Goal: Information Seeking & Learning: Find specific fact

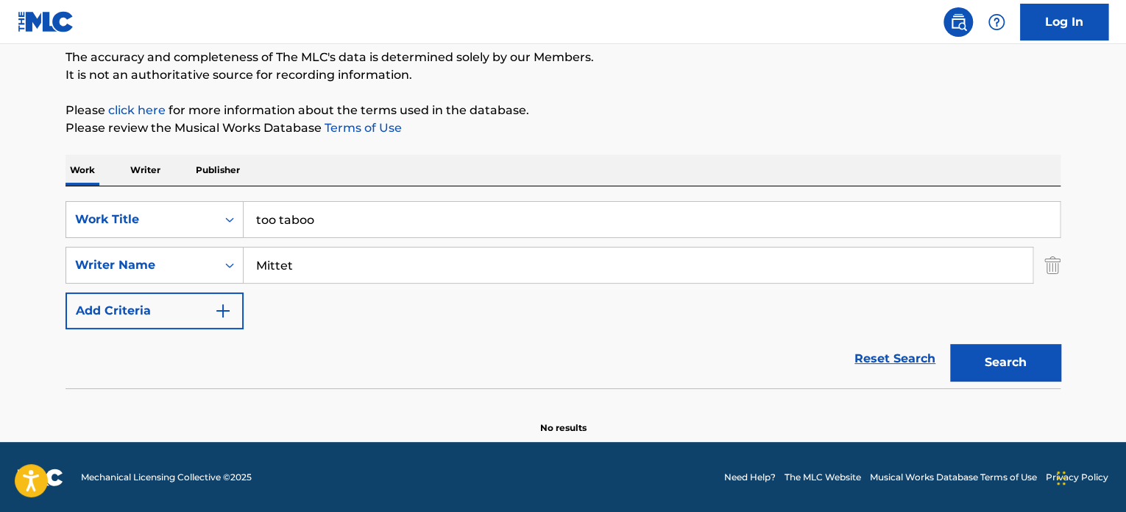
click at [428, 149] on div "The MLC Public Work Search The accuracy and completeness of The MLC's data is d…" at bounding box center [563, 194] width 1030 height 480
click at [322, 270] on input "Mittet" at bounding box center [638, 264] width 789 height 35
click at [347, 216] on input "too taboo" at bounding box center [652, 219] width 816 height 35
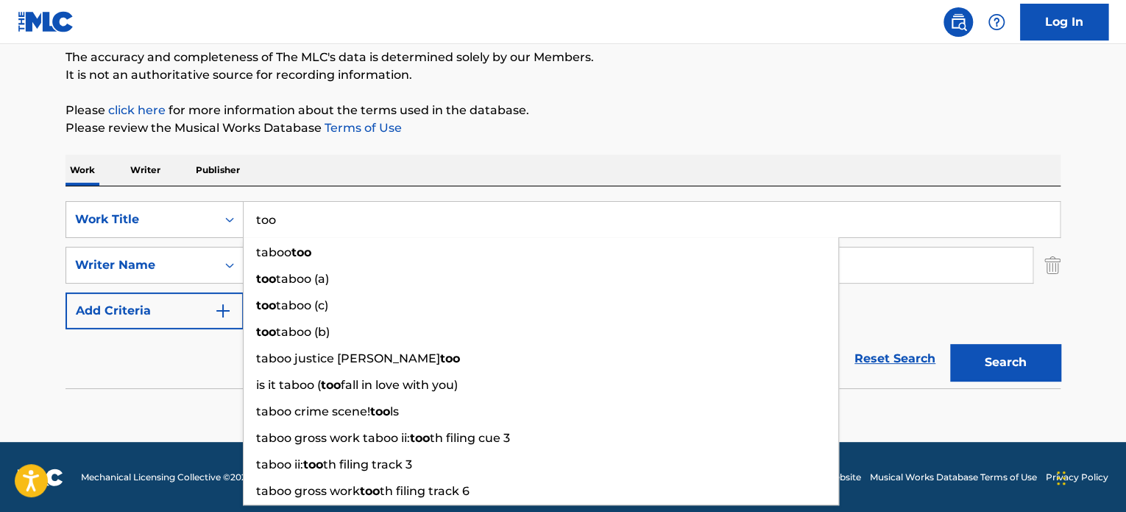
type input "too"
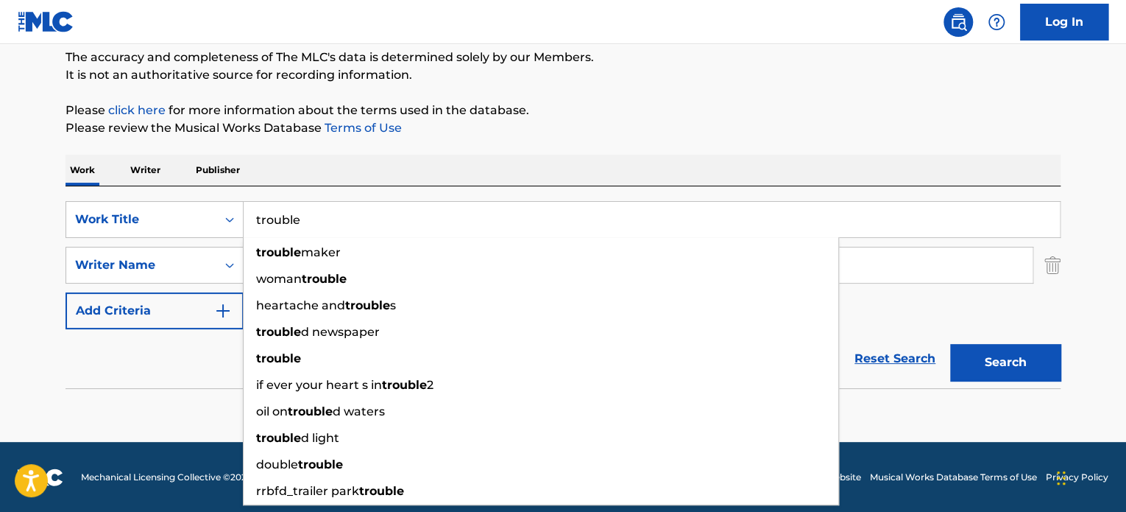
type input "trouble"
click at [509, 141] on div "The MLC Public Work Search The accuracy and completeness of The MLC's data is d…" at bounding box center [563, 194] width 1030 height 480
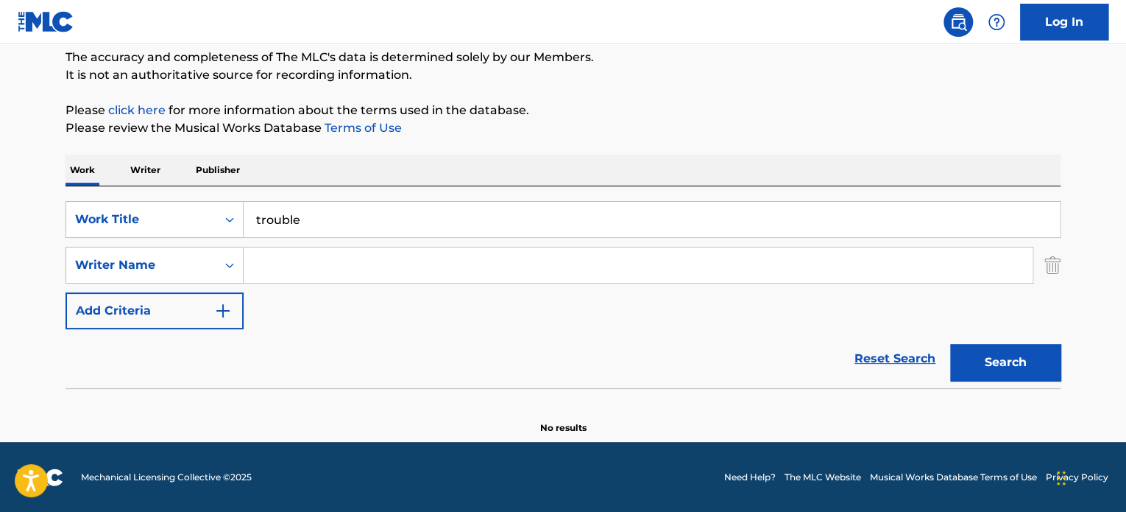
click at [359, 260] on input "Search Form" at bounding box center [638, 264] width 789 height 35
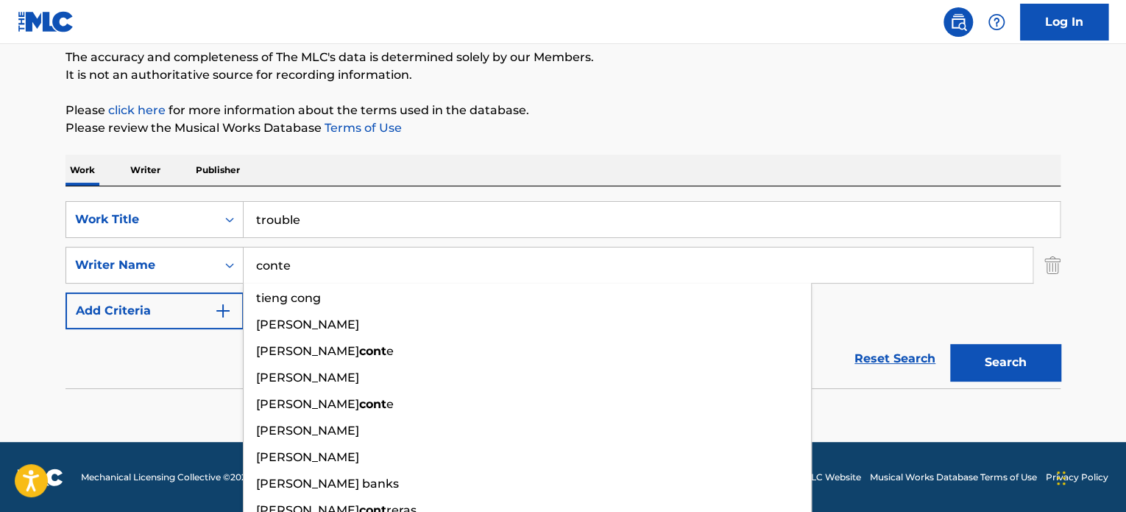
type input "conte"
click at [950, 344] on button "Search" at bounding box center [1005, 362] width 110 height 37
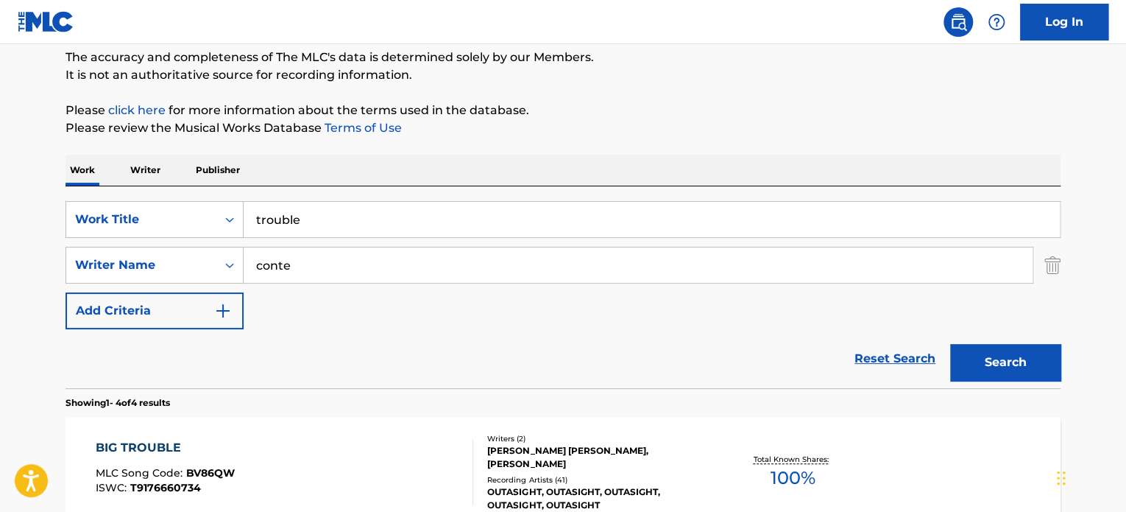
click at [625, 93] on div "The MLC Public Work Search The accuracy and completeness of The MLC's data is d…" at bounding box center [563, 448] width 1030 height 988
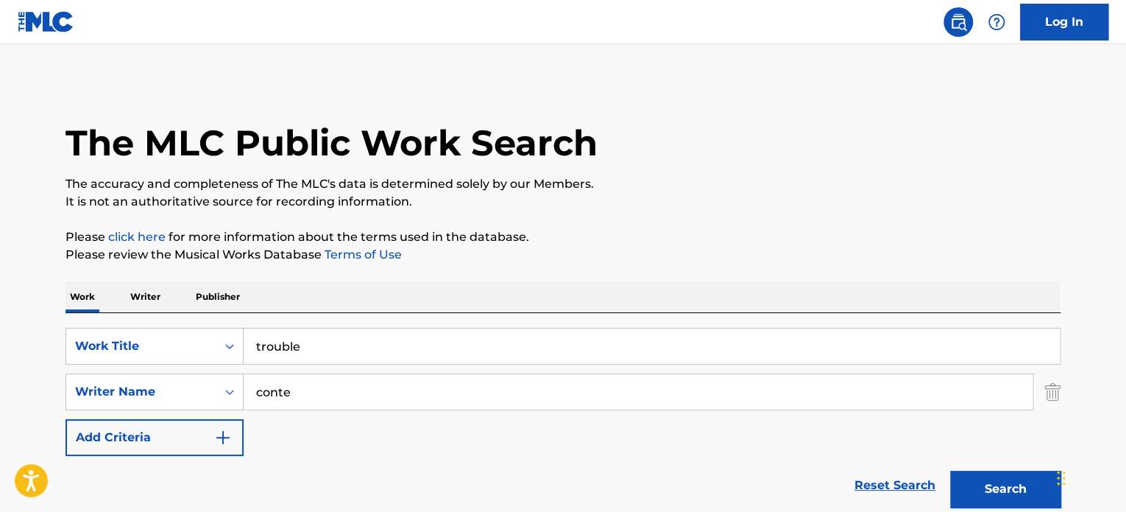
click at [337, 392] on input "conte" at bounding box center [638, 391] width 789 height 35
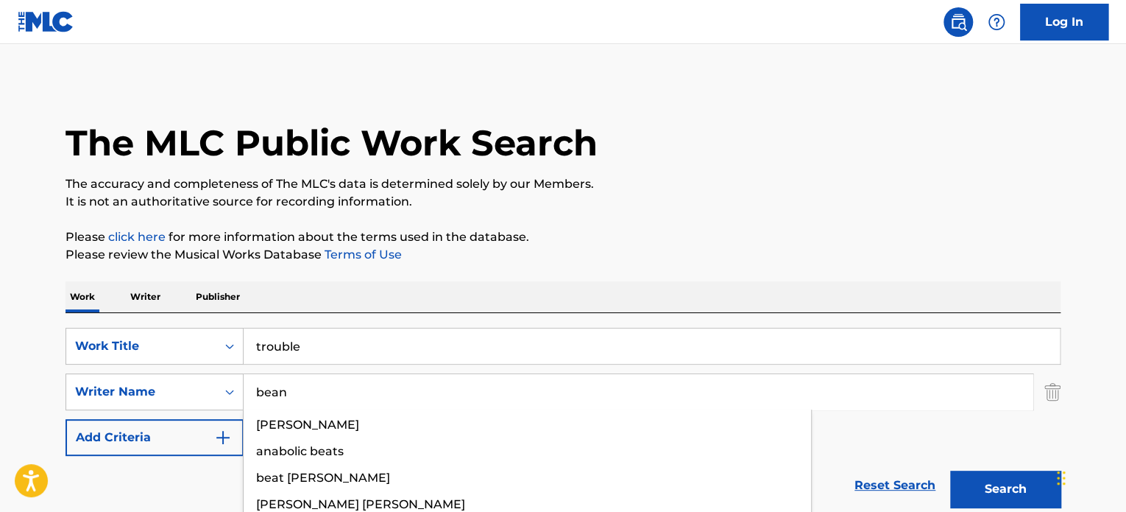
type input "bean"
click at [950, 470] on button "Search" at bounding box center [1005, 488] width 110 height 37
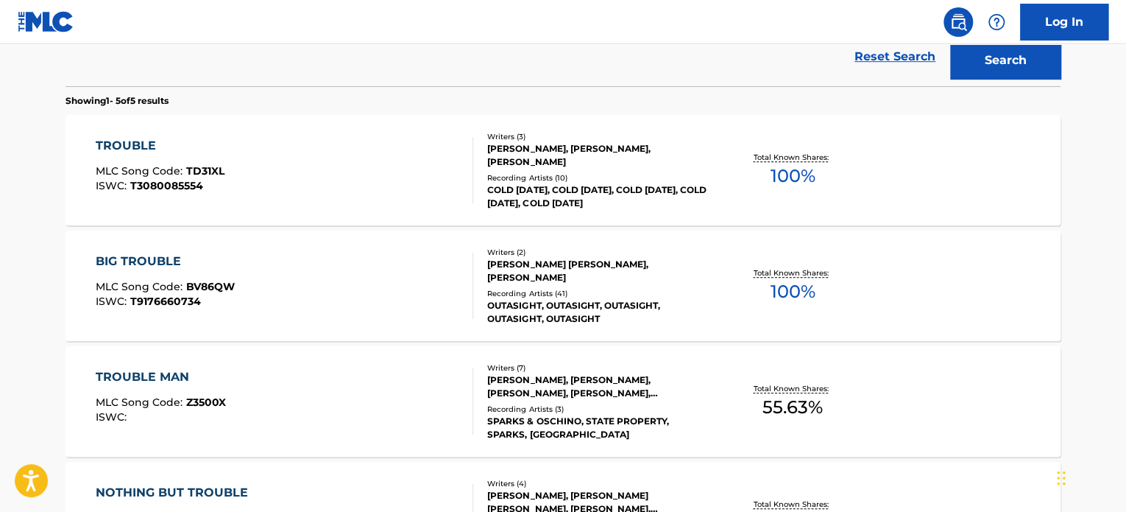
scroll to position [427, 0]
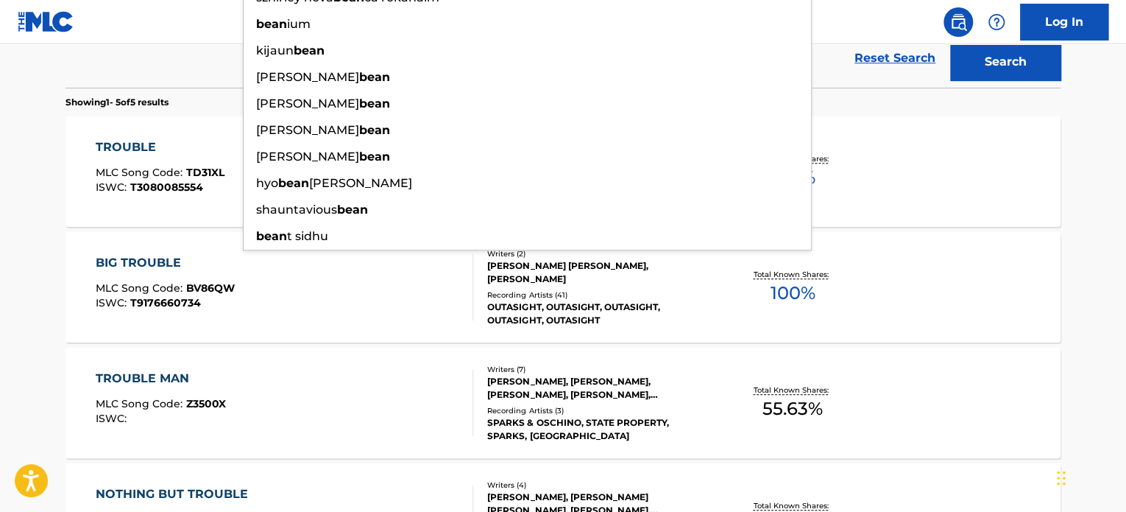
click at [2, 314] on main "The MLC Public Work Search The accuracy and completeness of The MLC's data is d…" at bounding box center [563, 191] width 1126 height 1148
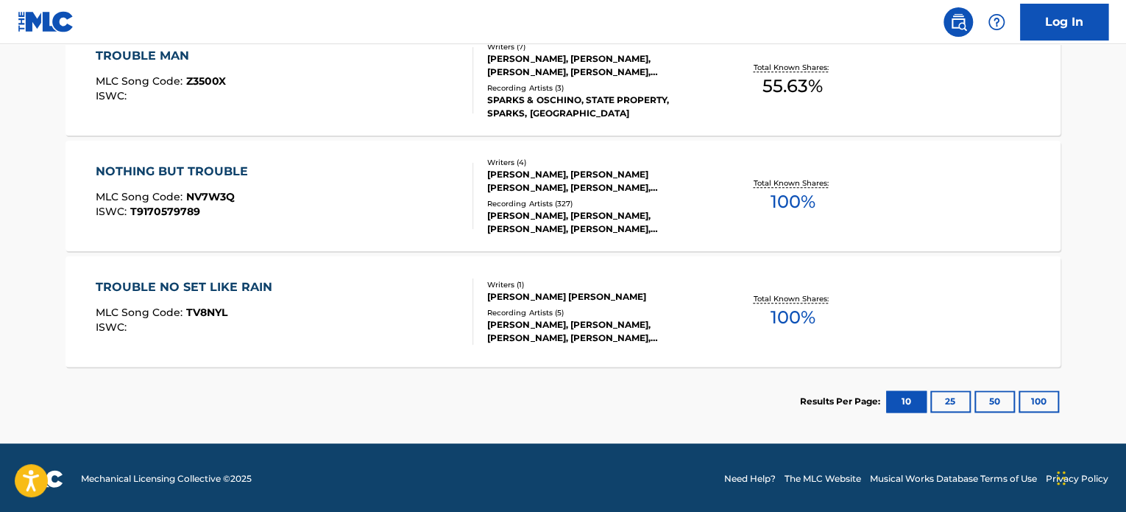
scroll to position [748, 0]
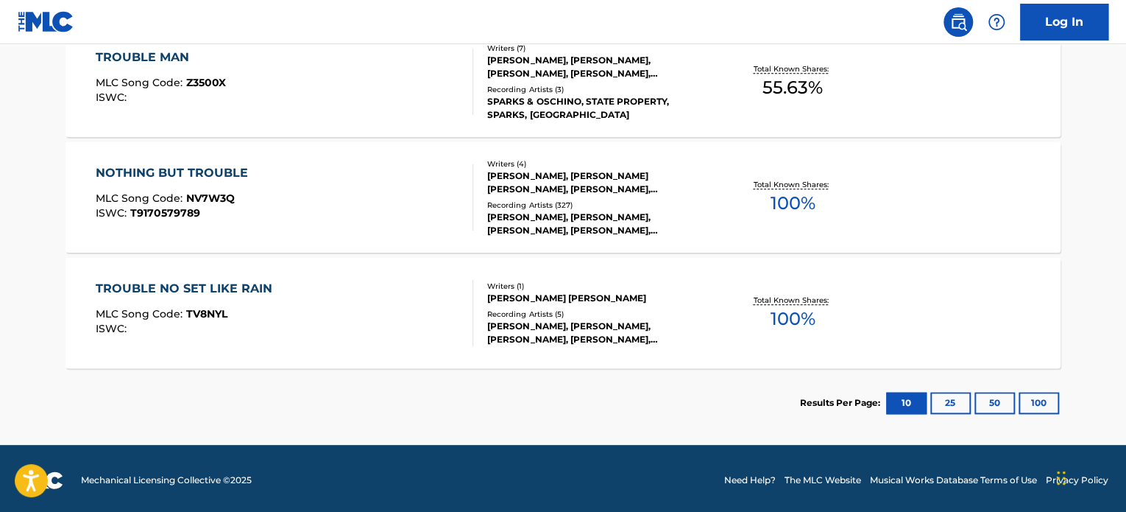
click at [952, 403] on button "25" at bounding box center [950, 403] width 40 height 22
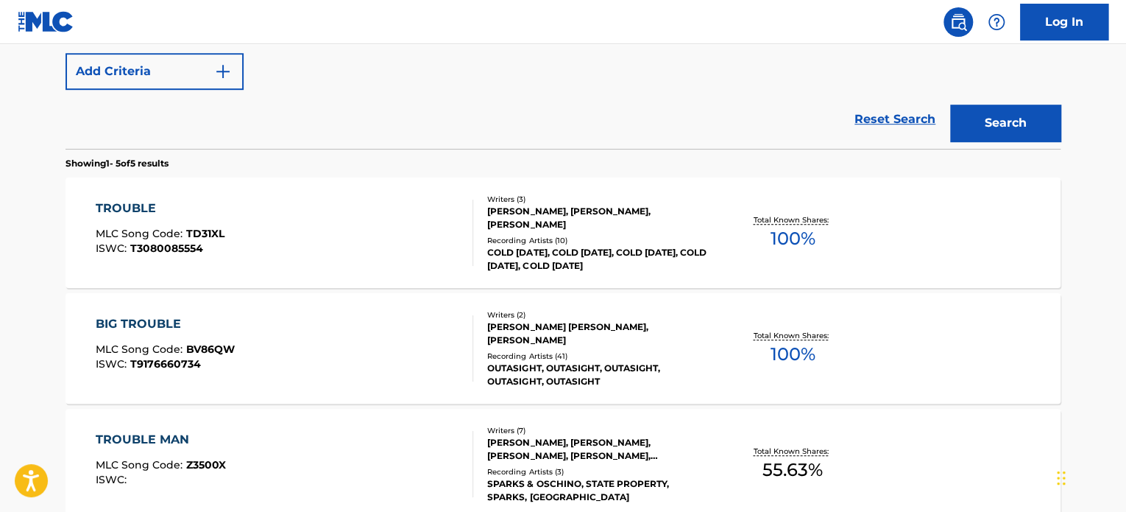
scroll to position [367, 0]
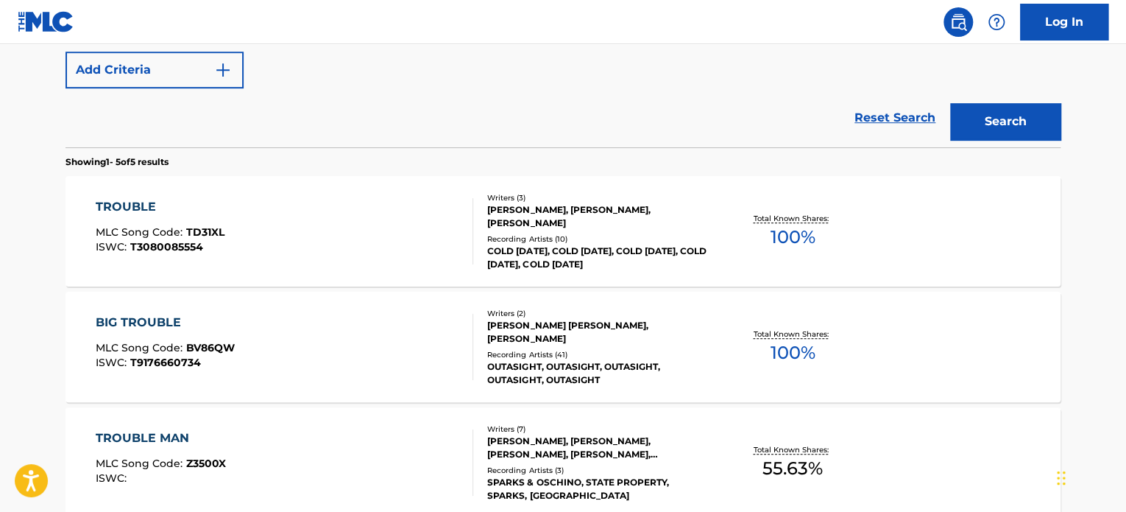
drag, startPoint x: 592, startPoint y: 340, endPoint x: 531, endPoint y: 339, distance: 60.4
click at [531, 339] on div "[PERSON_NAME] [PERSON_NAME], [PERSON_NAME]" at bounding box center [598, 332] width 222 height 26
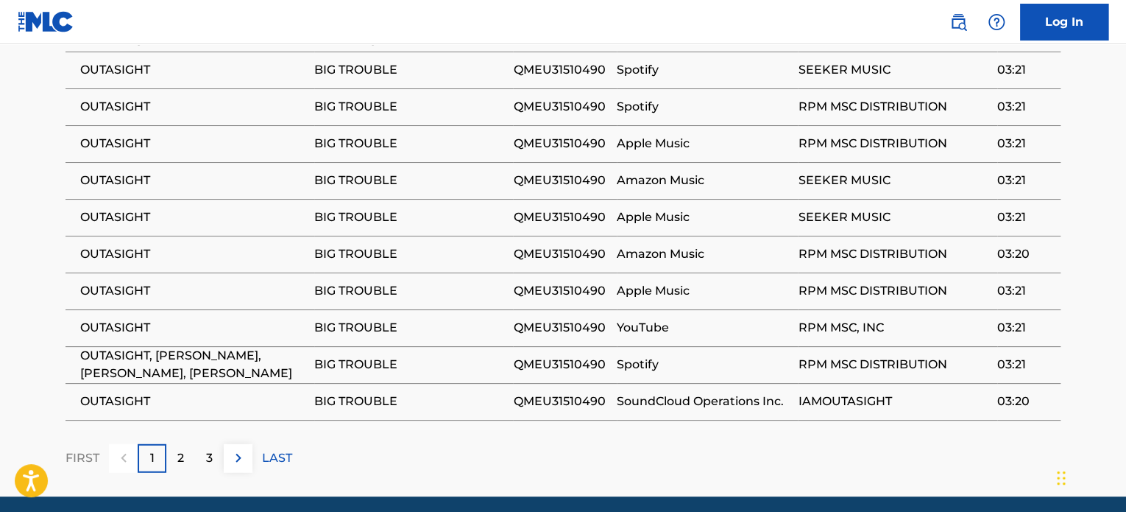
scroll to position [1769, 0]
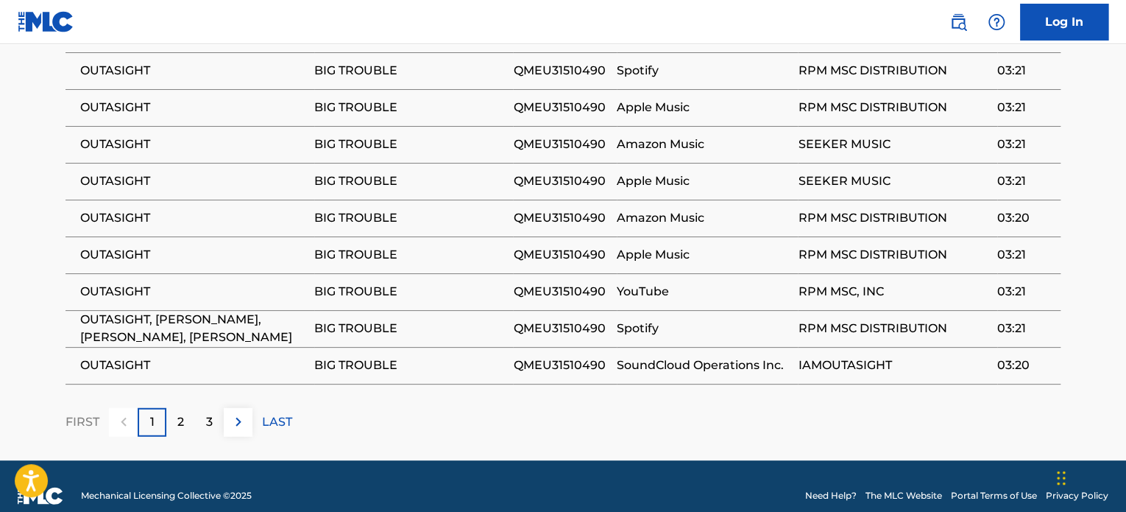
click at [240, 413] on img at bounding box center [239, 422] width 18 height 18
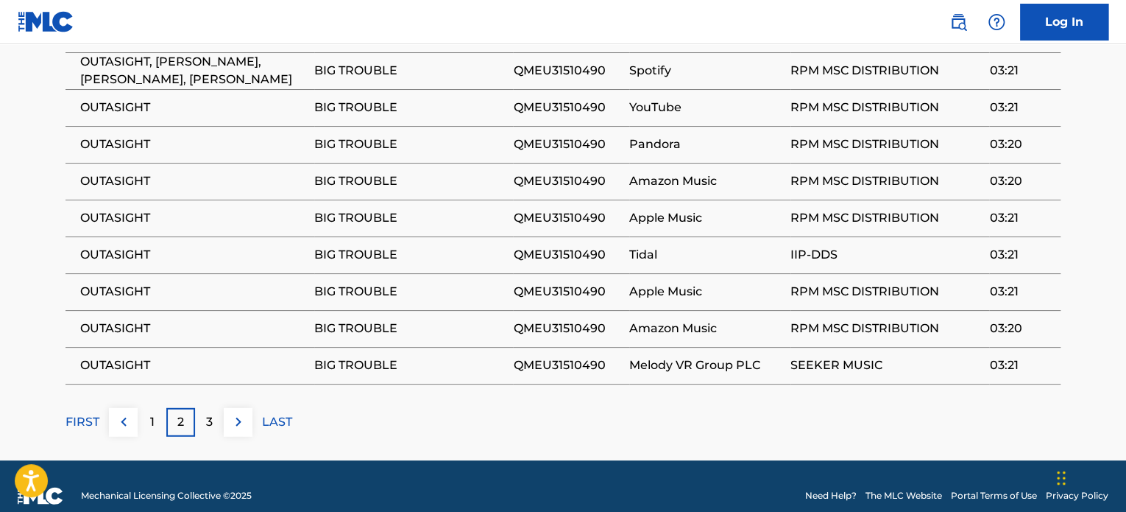
click at [233, 413] on img at bounding box center [239, 422] width 18 height 18
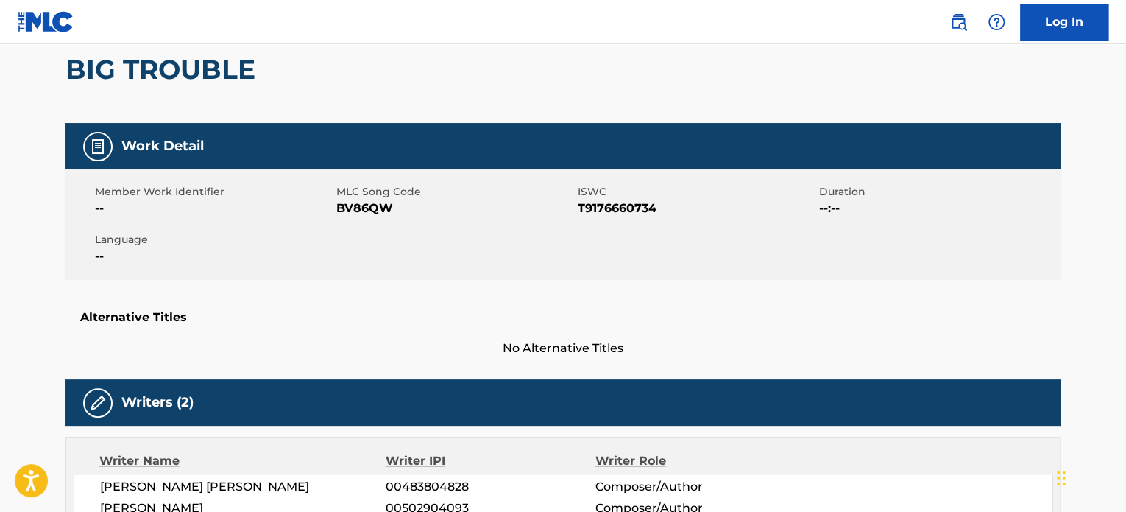
scroll to position [0, 0]
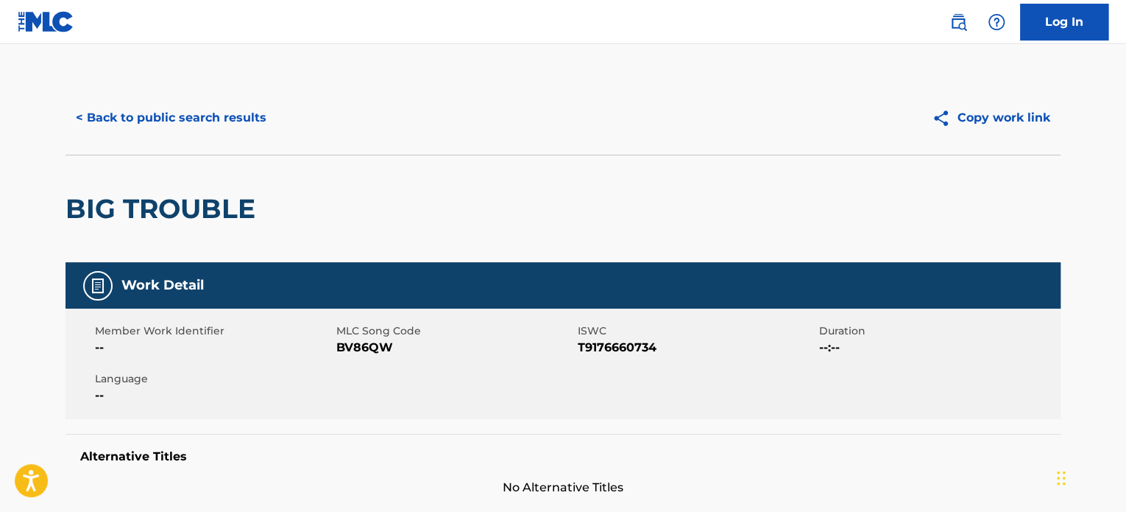
click at [115, 119] on button "< Back to public search results" at bounding box center [171, 117] width 211 height 37
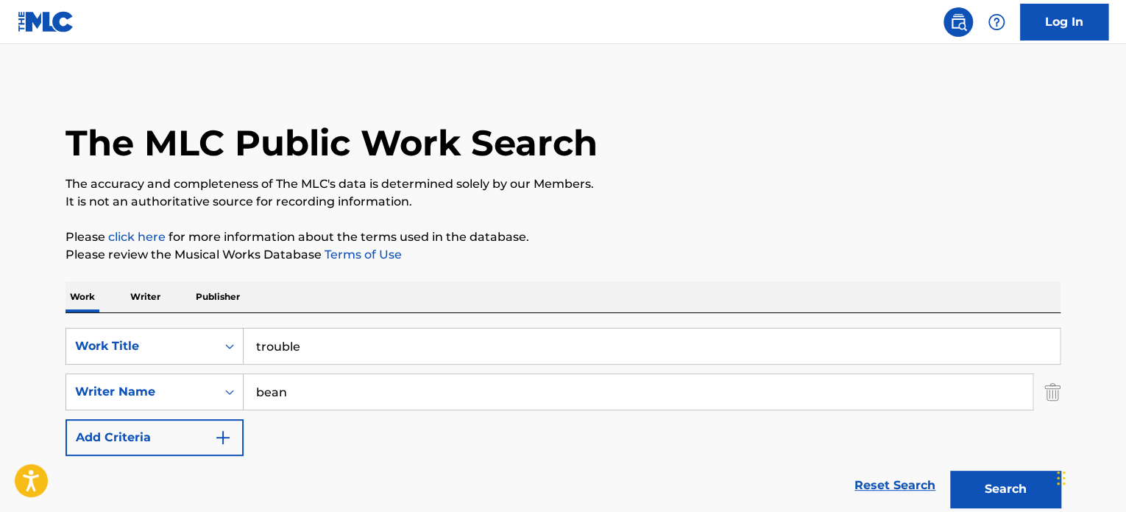
click at [329, 389] on input "bean" at bounding box center [638, 391] width 789 height 35
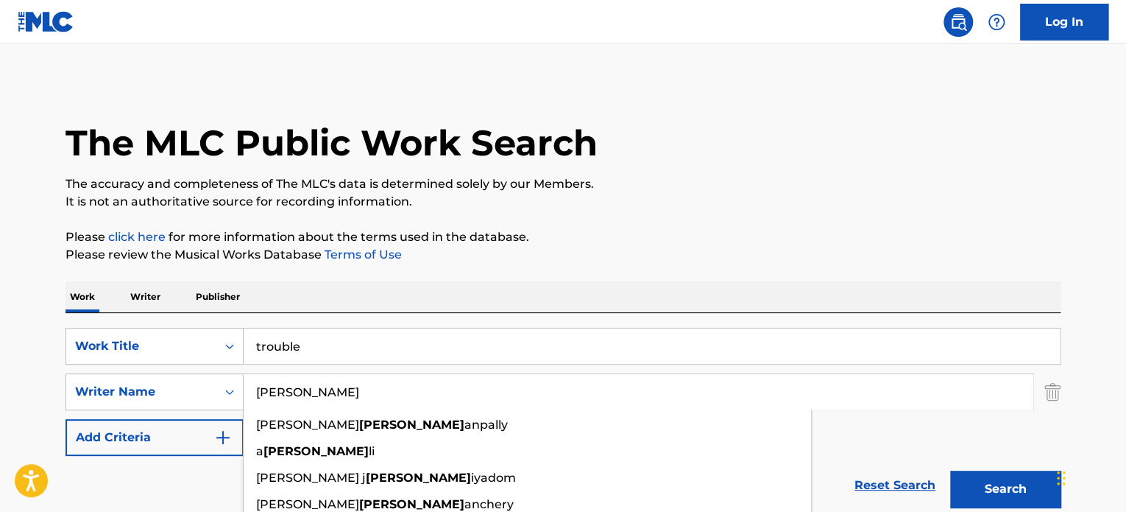
type input "[PERSON_NAME]"
click at [950, 470] on button "Search" at bounding box center [1005, 488] width 110 height 37
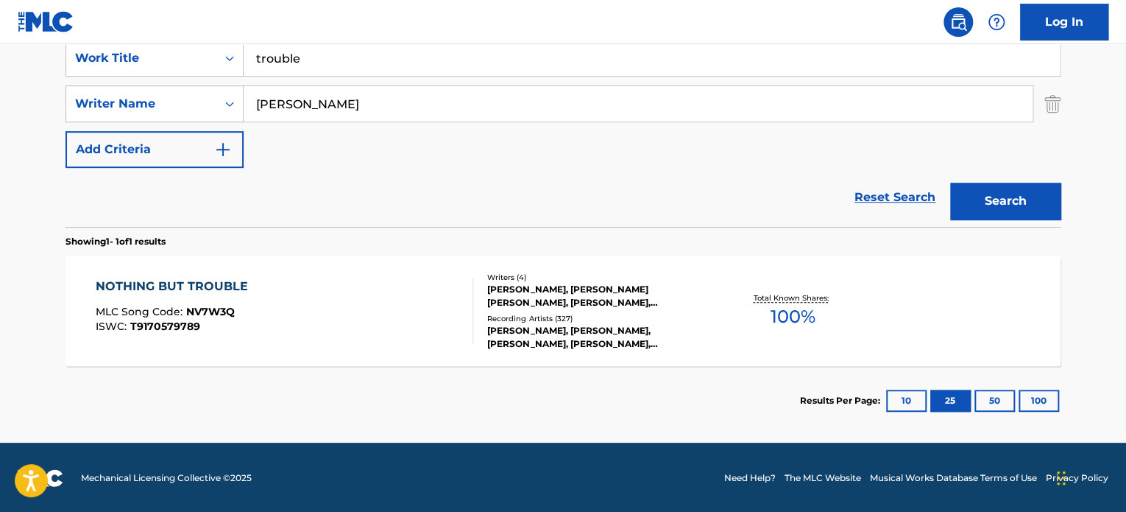
scroll to position [289, 0]
